Goal: Information Seeking & Learning: Check status

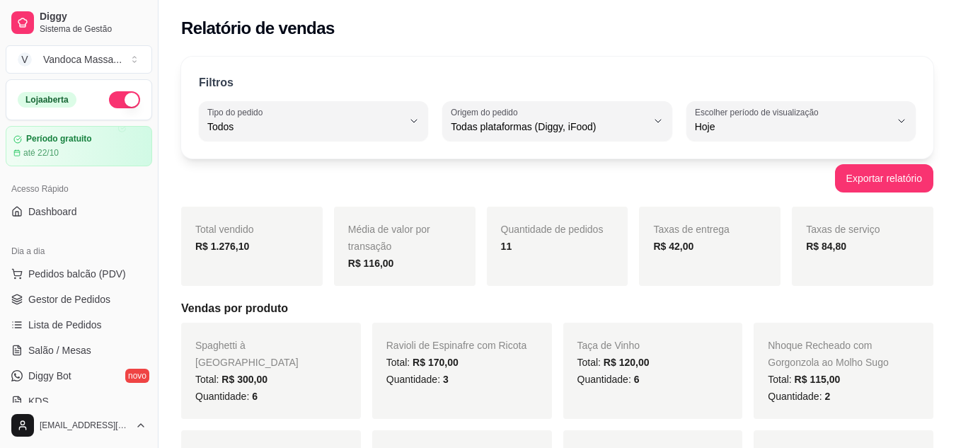
select select "ALL"
select select "0"
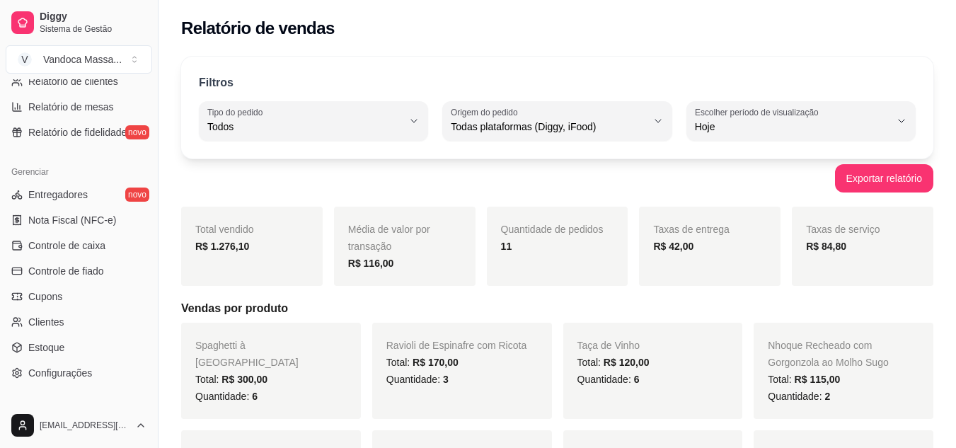
scroll to position [283, 0]
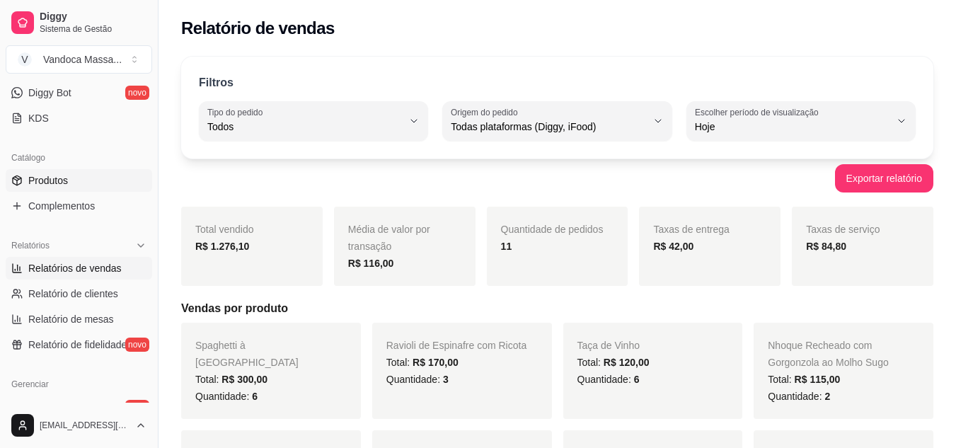
click at [54, 179] on span "Produtos" at bounding box center [48, 180] width 40 height 14
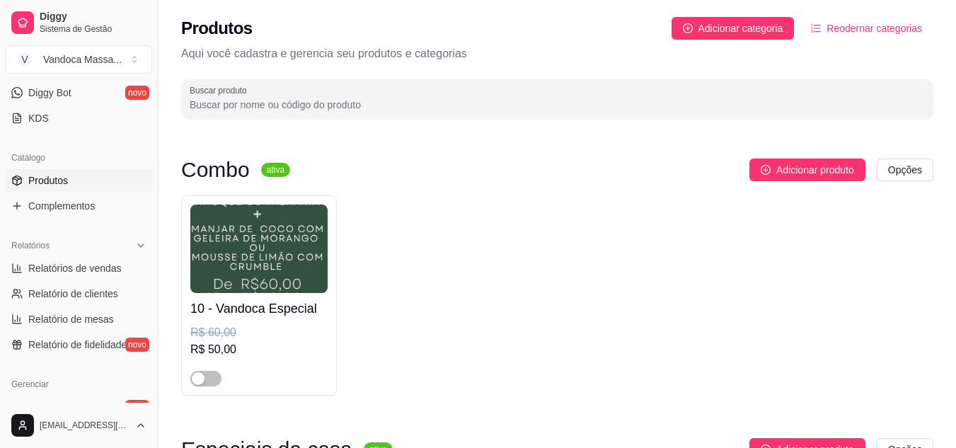
click at [825, 276] on div "10 - Vandoca Especial R$ 60,00 R$ 50,00" at bounding box center [557, 295] width 752 height 200
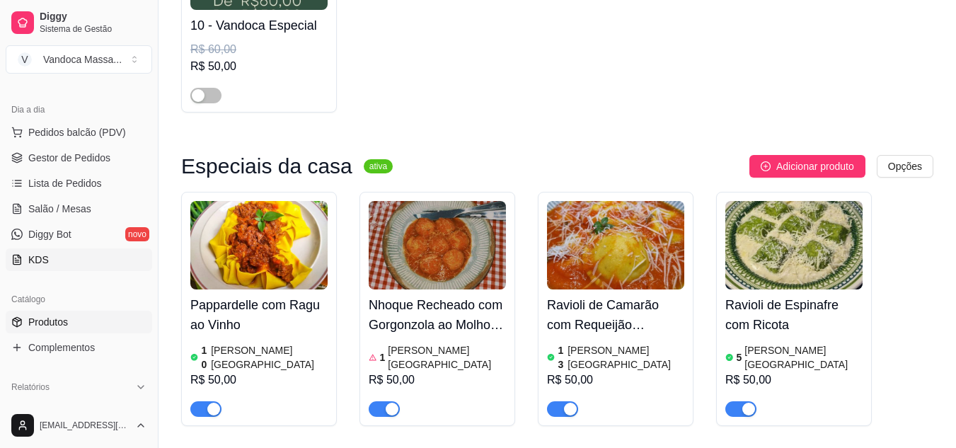
scroll to position [71, 0]
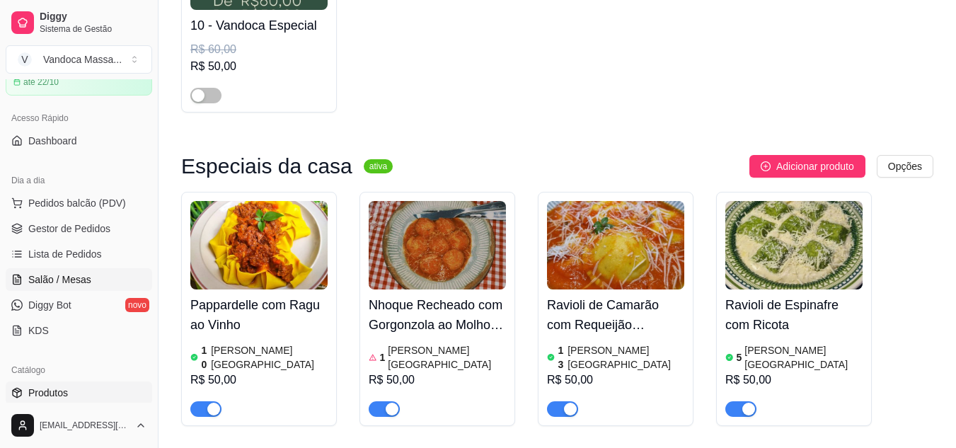
click at [91, 280] on link "Salão / Mesas" at bounding box center [79, 279] width 146 height 23
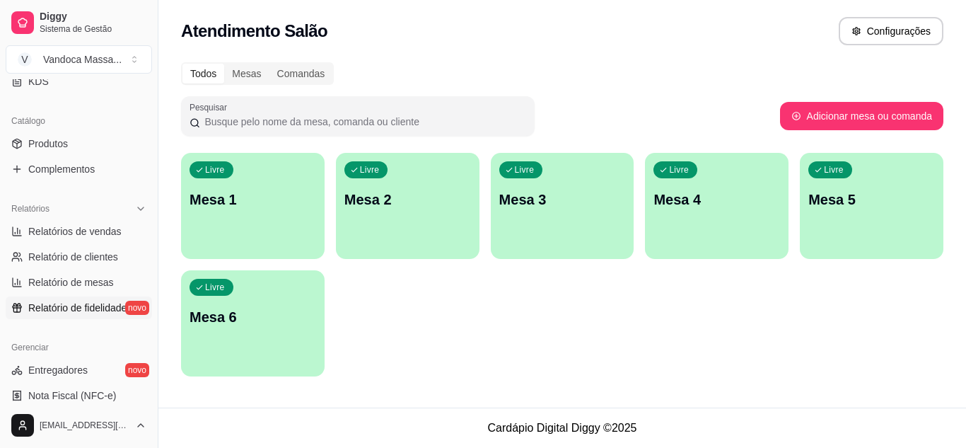
scroll to position [354, 0]
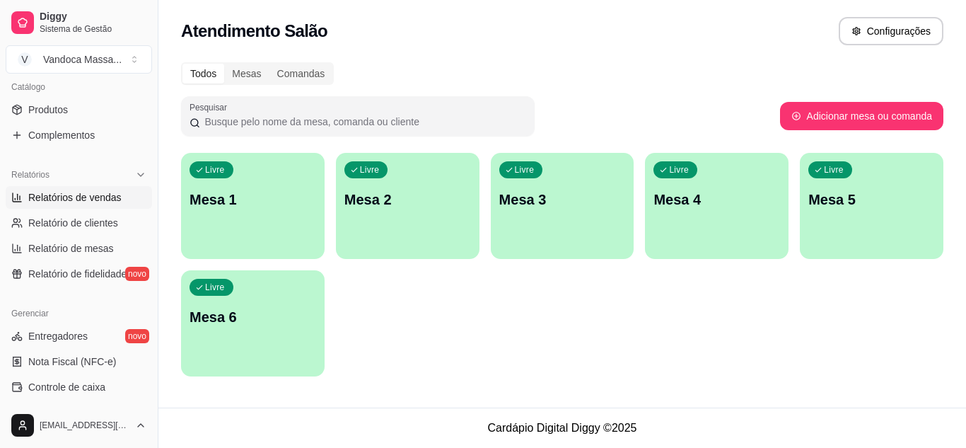
click at [98, 200] on span "Relatórios de vendas" at bounding box center [74, 197] width 93 height 14
select select "ALL"
select select "0"
